Goal: Communication & Community: Answer question/provide support

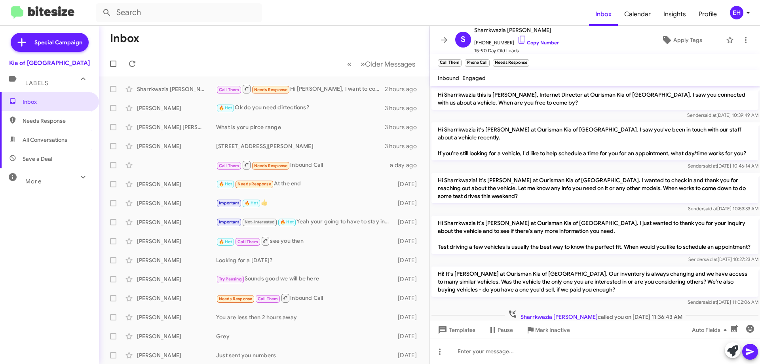
scroll to position [42, 0]
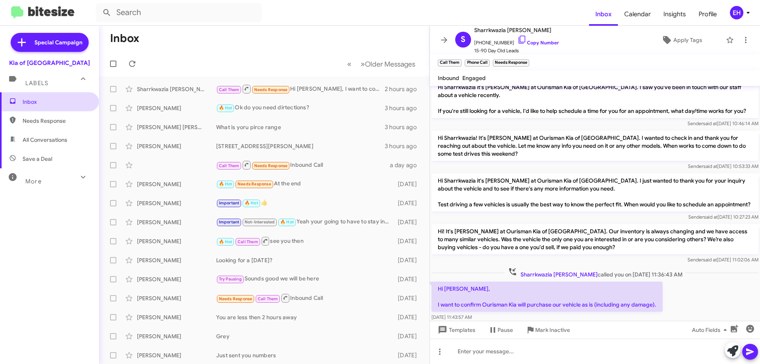
click at [50, 102] on span "Inbox" at bounding box center [56, 102] width 67 height 8
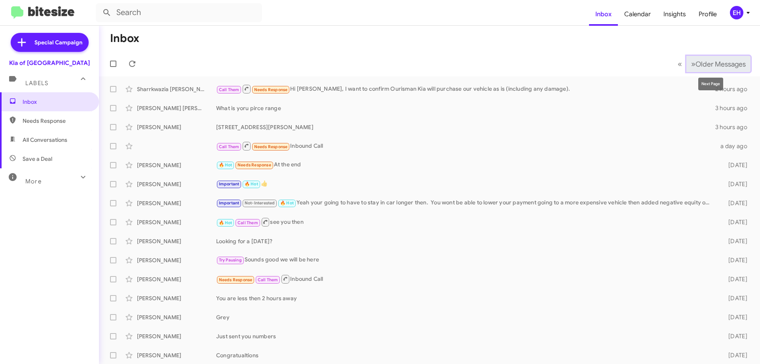
click at [716, 70] on button "» Next Older Messages" at bounding box center [719, 64] width 64 height 16
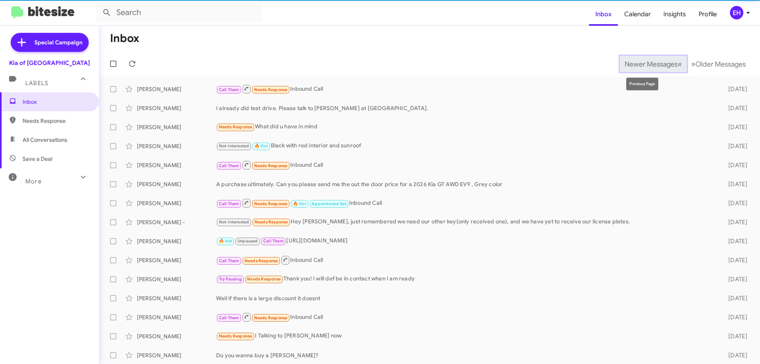
click at [674, 58] on button "Newer Messages « Previous" at bounding box center [653, 64] width 67 height 16
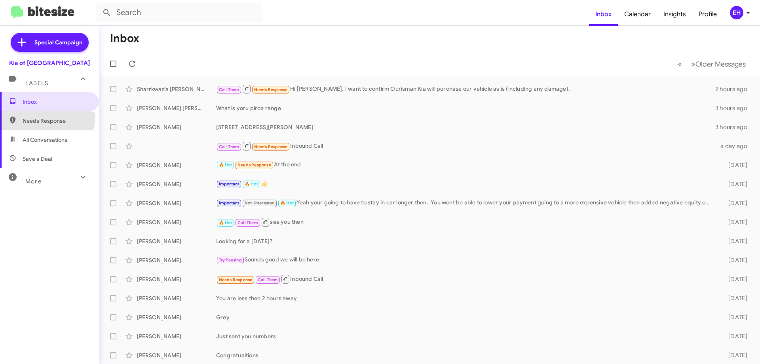
click at [41, 115] on span "Needs Response" at bounding box center [49, 120] width 99 height 19
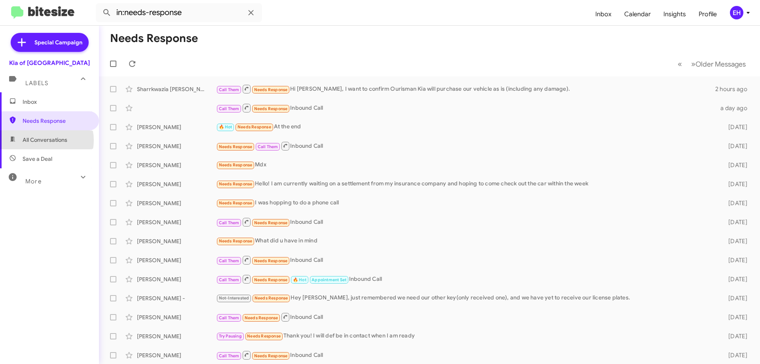
click at [42, 140] on span "All Conversations" at bounding box center [45, 140] width 45 height 8
type input "in:all-conversations"
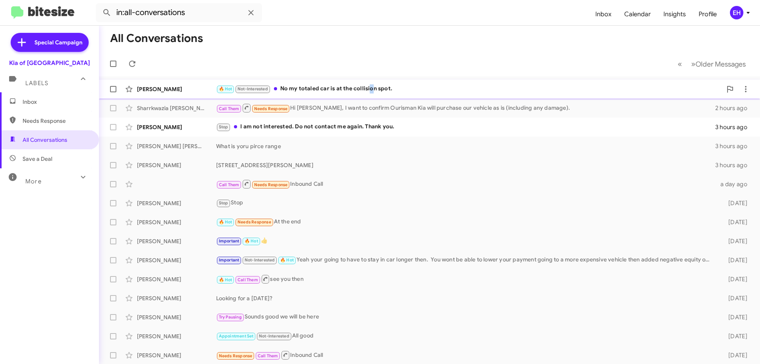
click at [369, 91] on div "🔥 Hot Not-Interested No my totaled car is at the collision spot." at bounding box center [469, 88] width 506 height 9
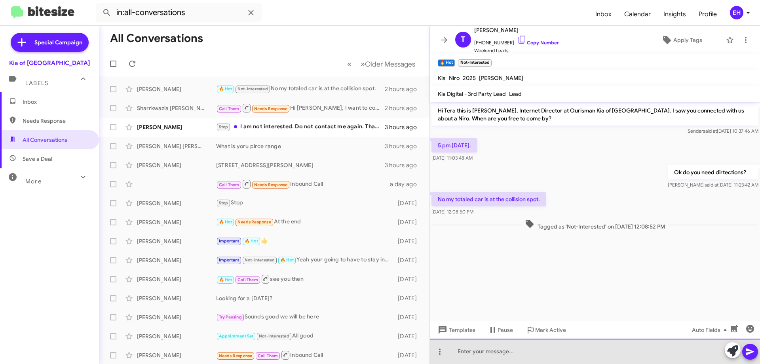
click at [515, 341] on div at bounding box center [595, 351] width 330 height 25
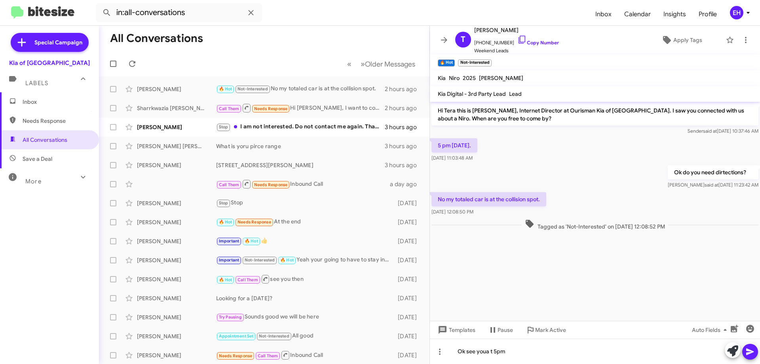
click at [755, 349] on icon at bounding box center [751, 352] width 10 height 10
click at [284, 128] on div "Stop I am not interested. Do not contact me again. Thank you." at bounding box center [303, 126] width 175 height 9
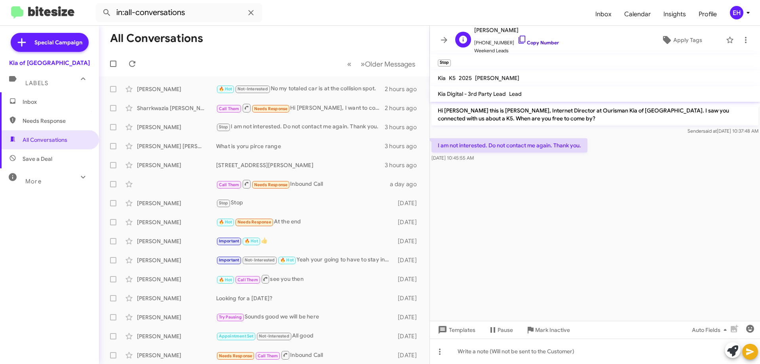
click at [539, 40] on link "Copy Number" at bounding box center [539, 43] width 42 height 6
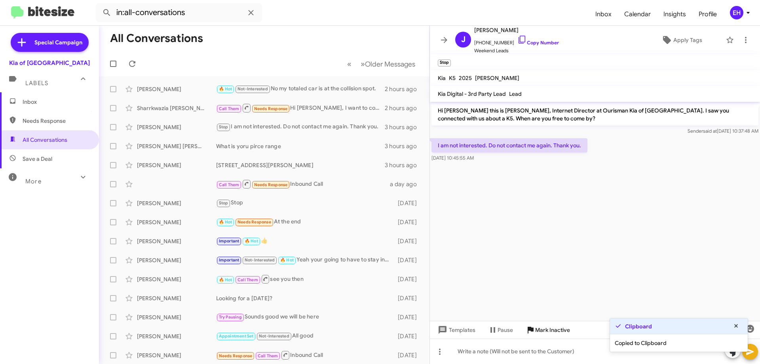
click at [562, 332] on span "Mark Inactive" at bounding box center [552, 330] width 35 height 14
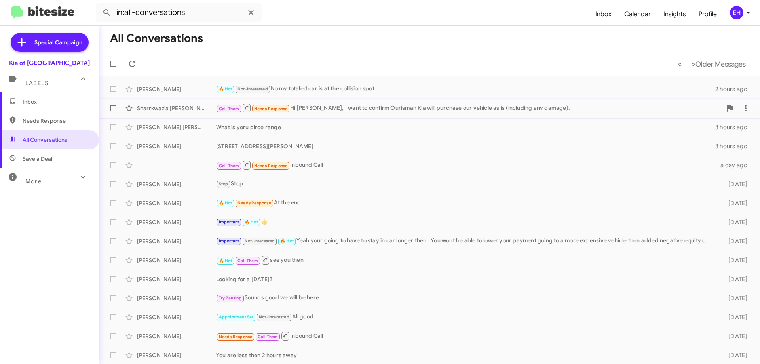
drag, startPoint x: 408, startPoint y: 100, endPoint x: 438, endPoint y: 110, distance: 32.1
click at [438, 110] on div "Sharrkwazia [PERSON_NAME] Call Them Needs Response Hi [PERSON_NAME], I want to …" at bounding box center [429, 108] width 649 height 16
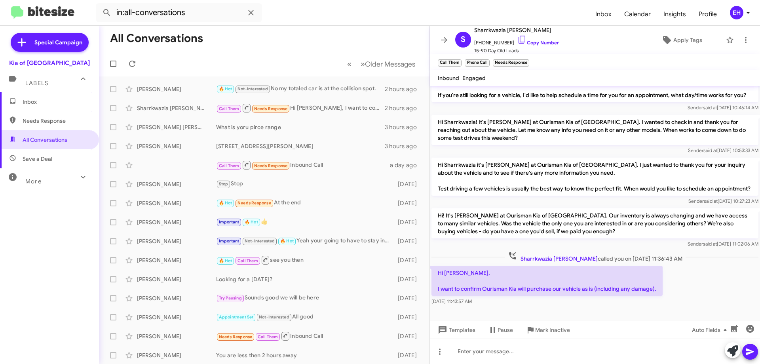
scroll to position [74, 0]
click at [38, 103] on span "Inbox" at bounding box center [56, 102] width 67 height 8
